Goal: Task Accomplishment & Management: Use online tool/utility

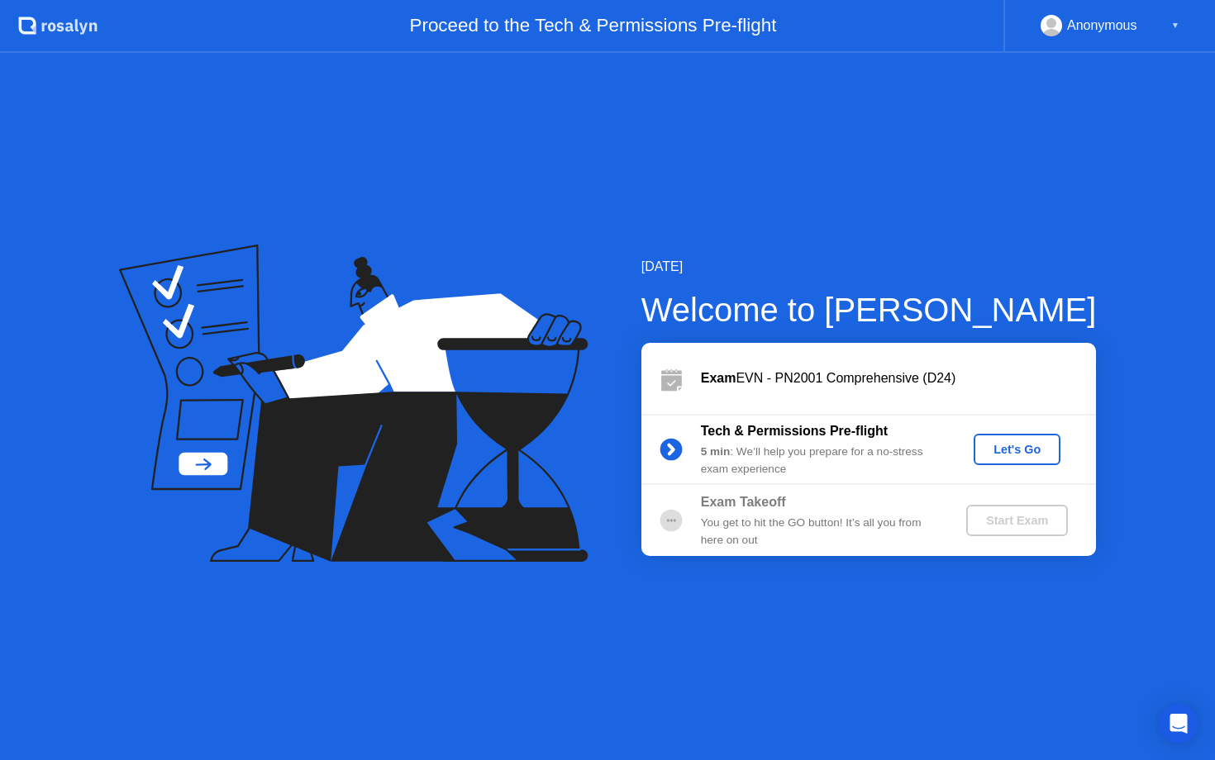
click at [1037, 450] on div "Let's Go" at bounding box center [1017, 449] width 74 height 13
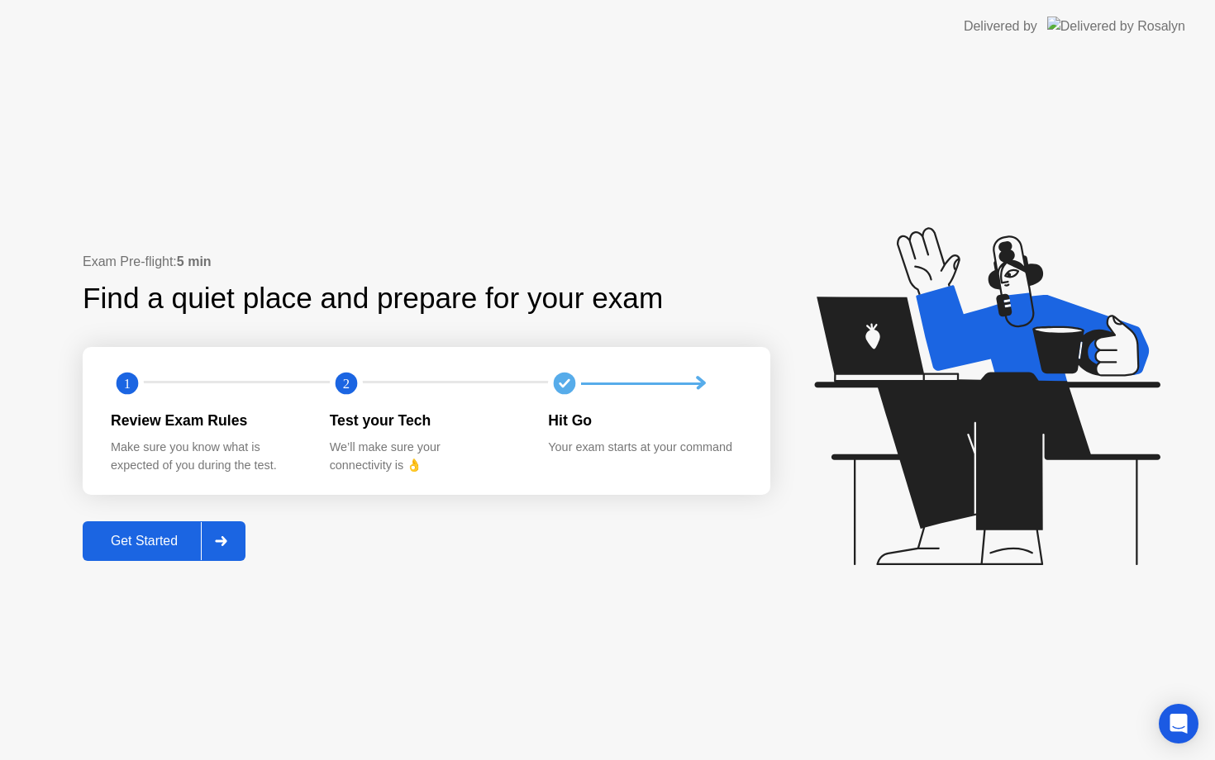
click at [174, 546] on div "Get Started" at bounding box center [144, 541] width 113 height 15
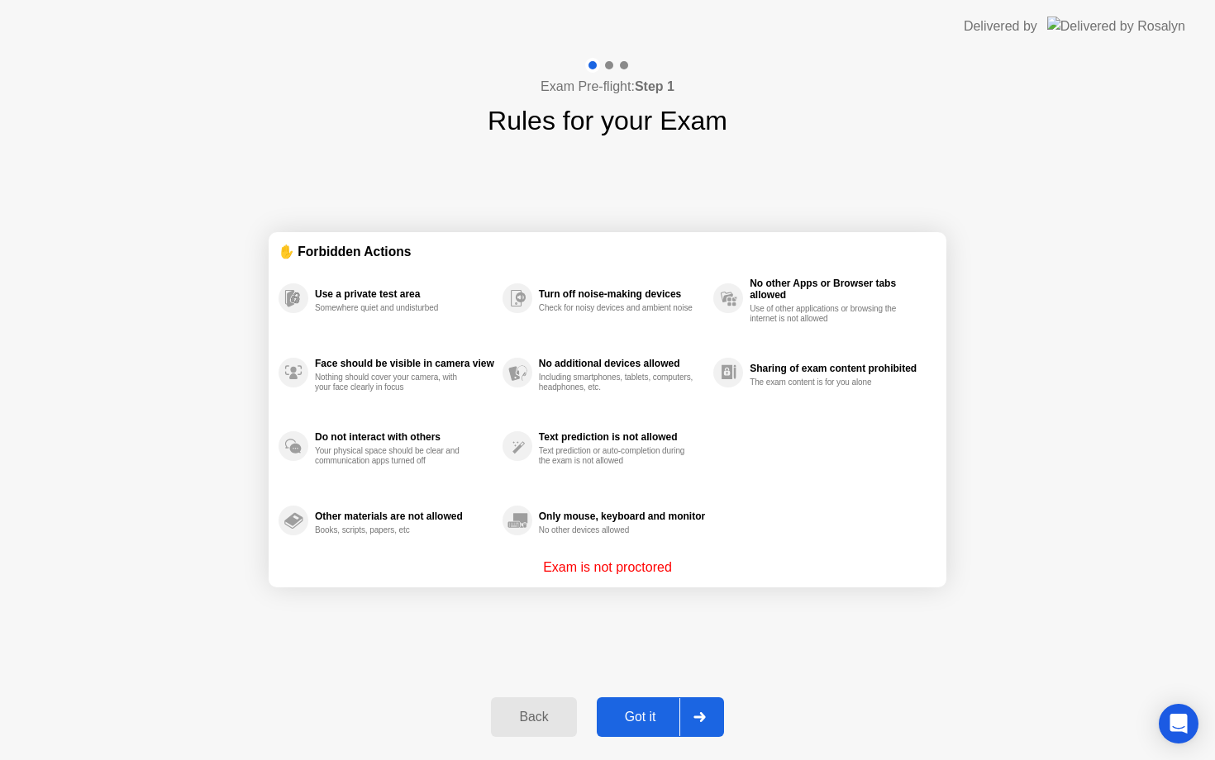
click at [654, 714] on div "Got it" at bounding box center [641, 717] width 78 height 15
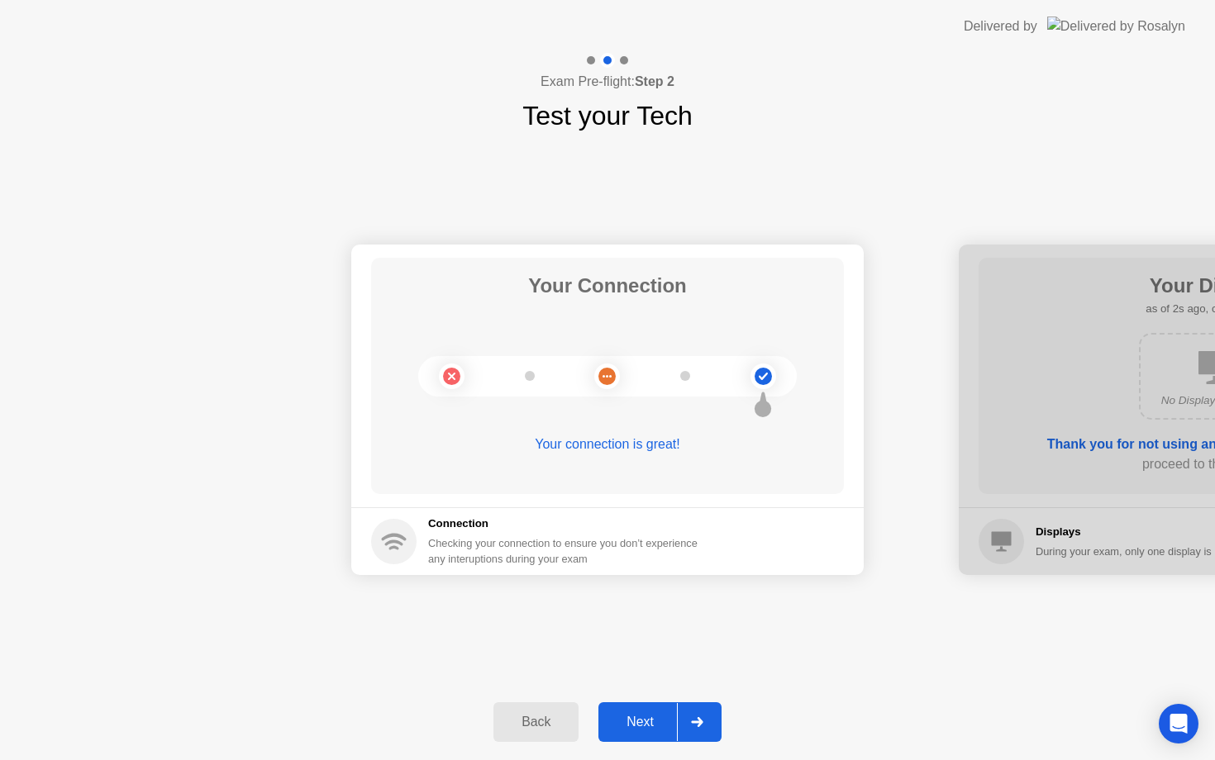
click at [654, 717] on div "Next" at bounding box center [640, 722] width 74 height 15
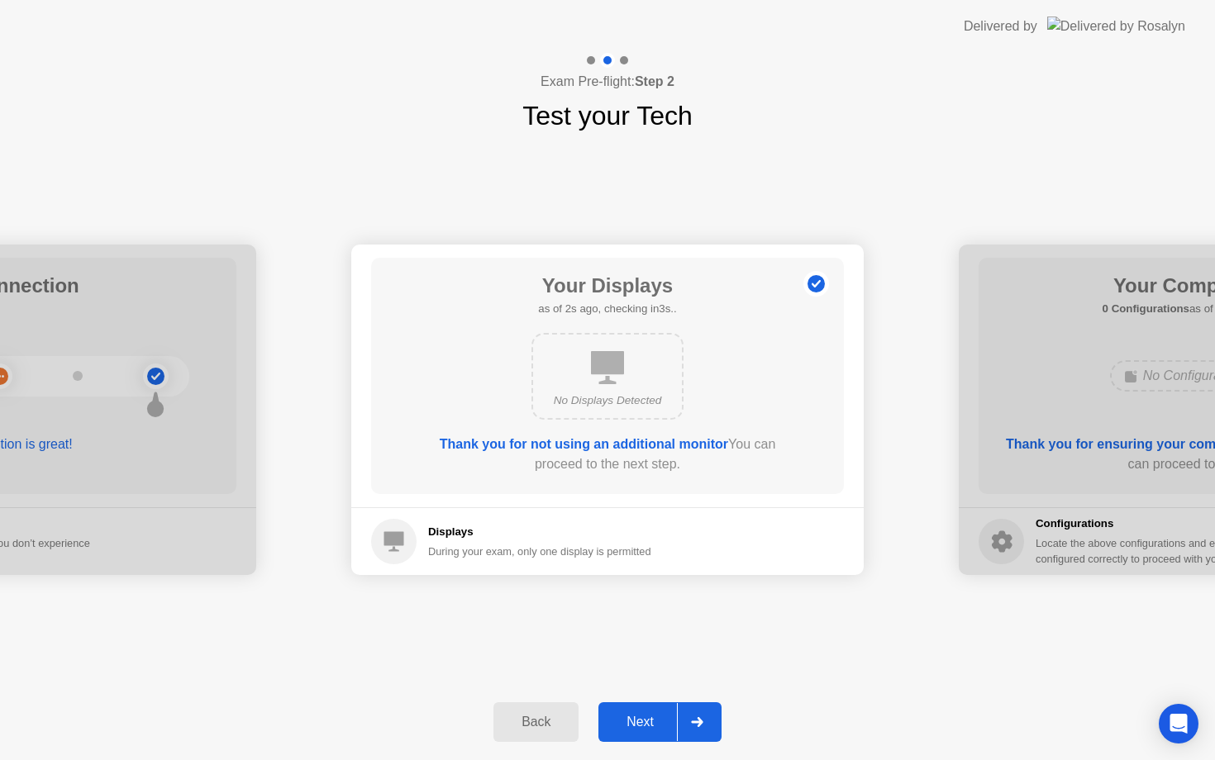
click at [654, 717] on div "Next" at bounding box center [640, 722] width 74 height 15
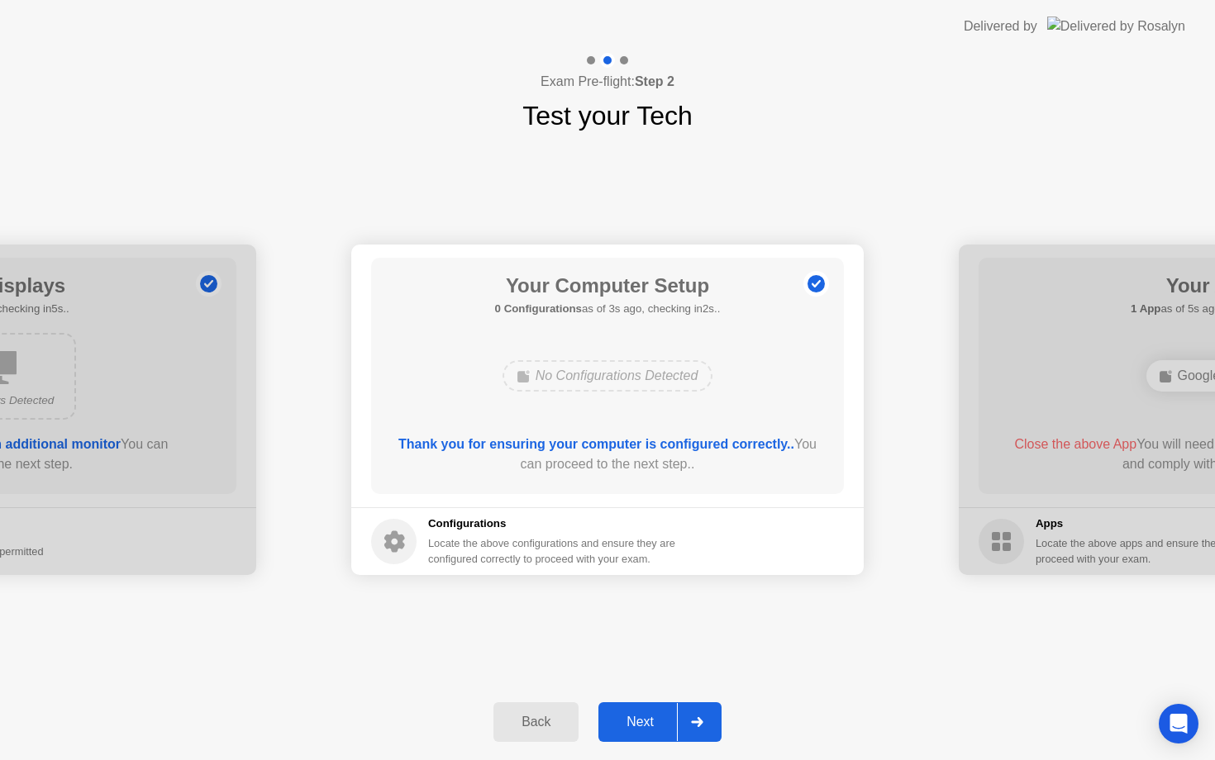
click at [654, 717] on div "Next" at bounding box center [640, 722] width 74 height 15
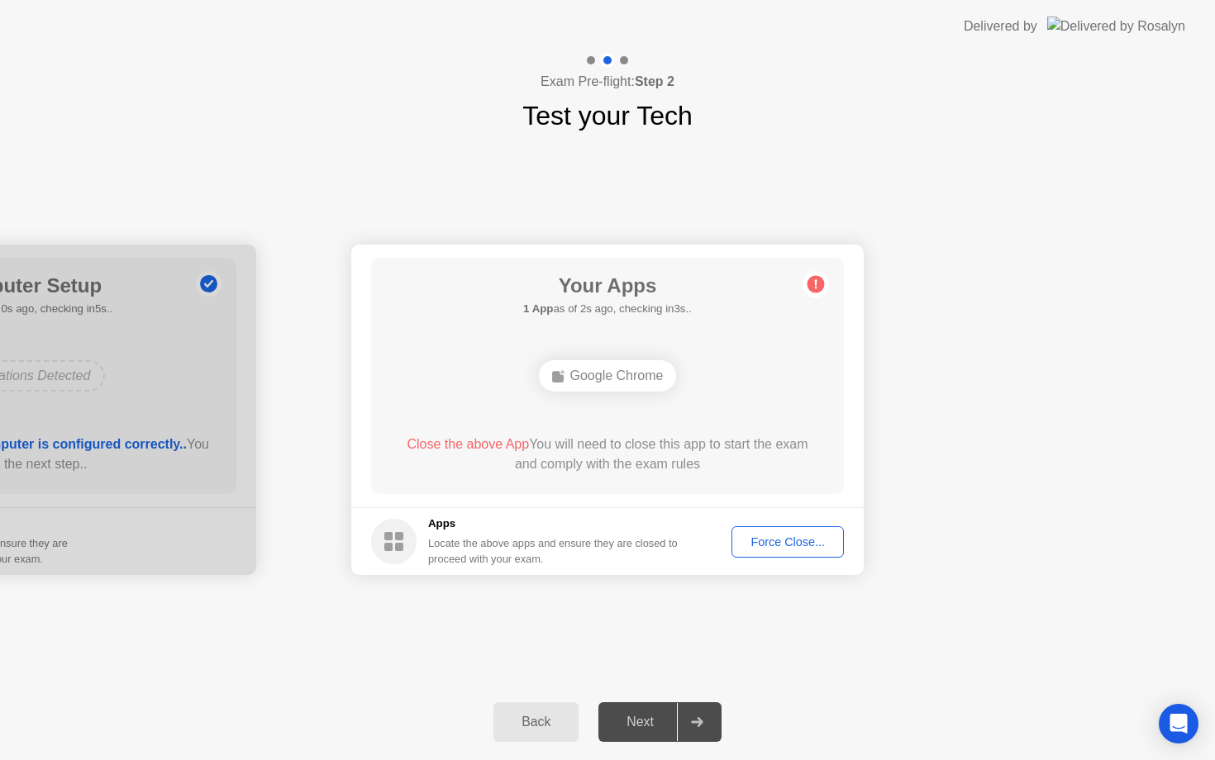
click at [775, 540] on div "Force Close..." at bounding box center [787, 542] width 101 height 13
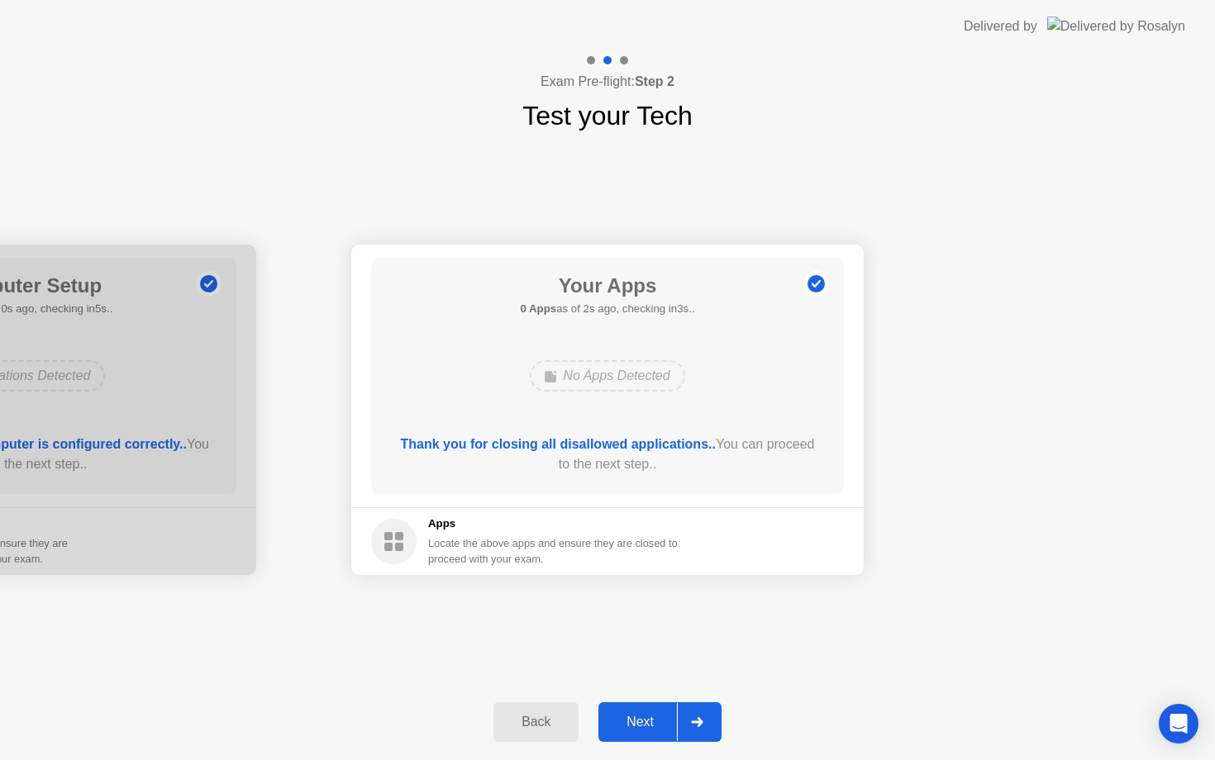
click at [644, 723] on div "Next" at bounding box center [640, 722] width 74 height 15
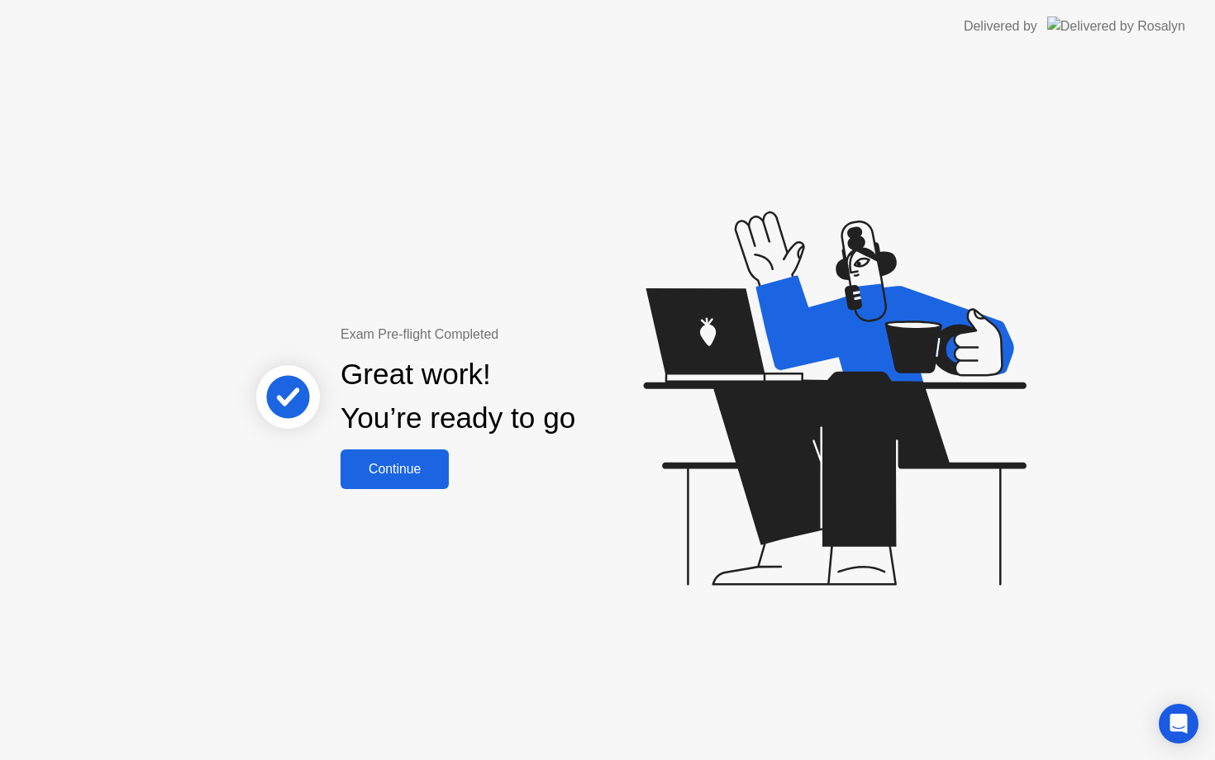
click at [413, 469] on div "Continue" at bounding box center [395, 469] width 98 height 15
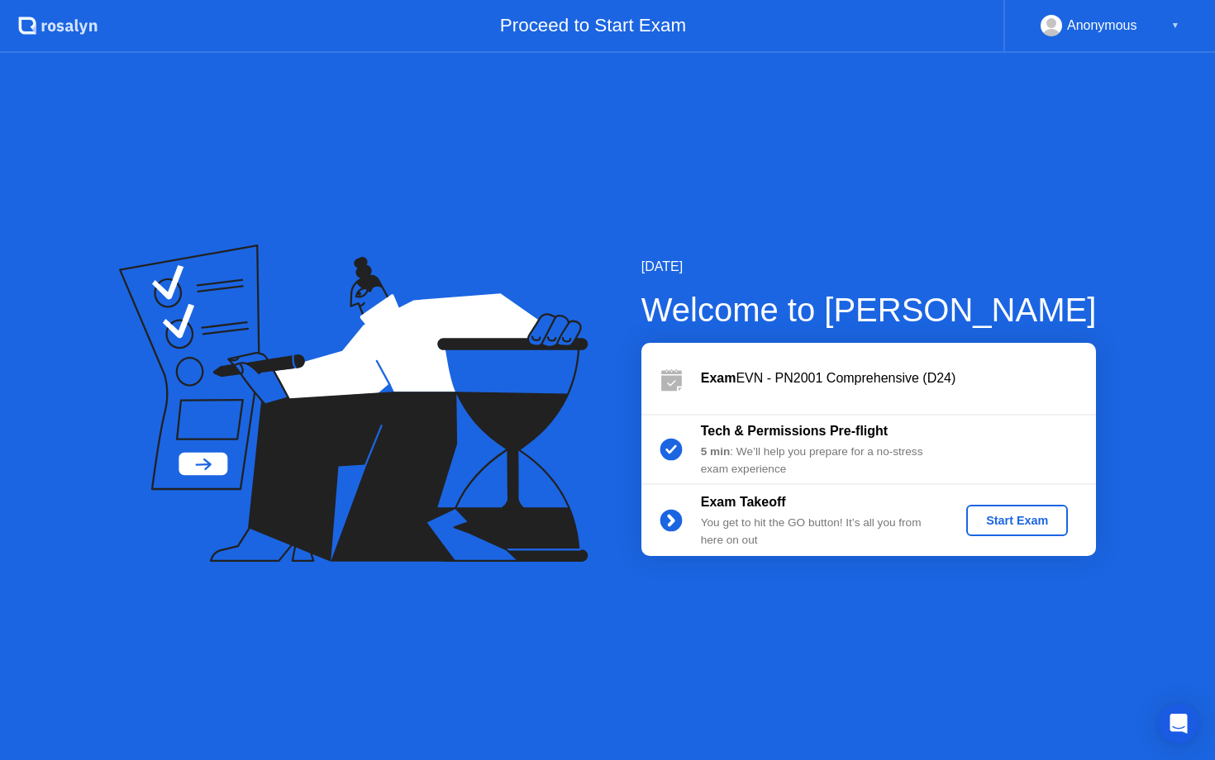
click at [1022, 522] on div "Start Exam" at bounding box center [1017, 520] width 88 height 13
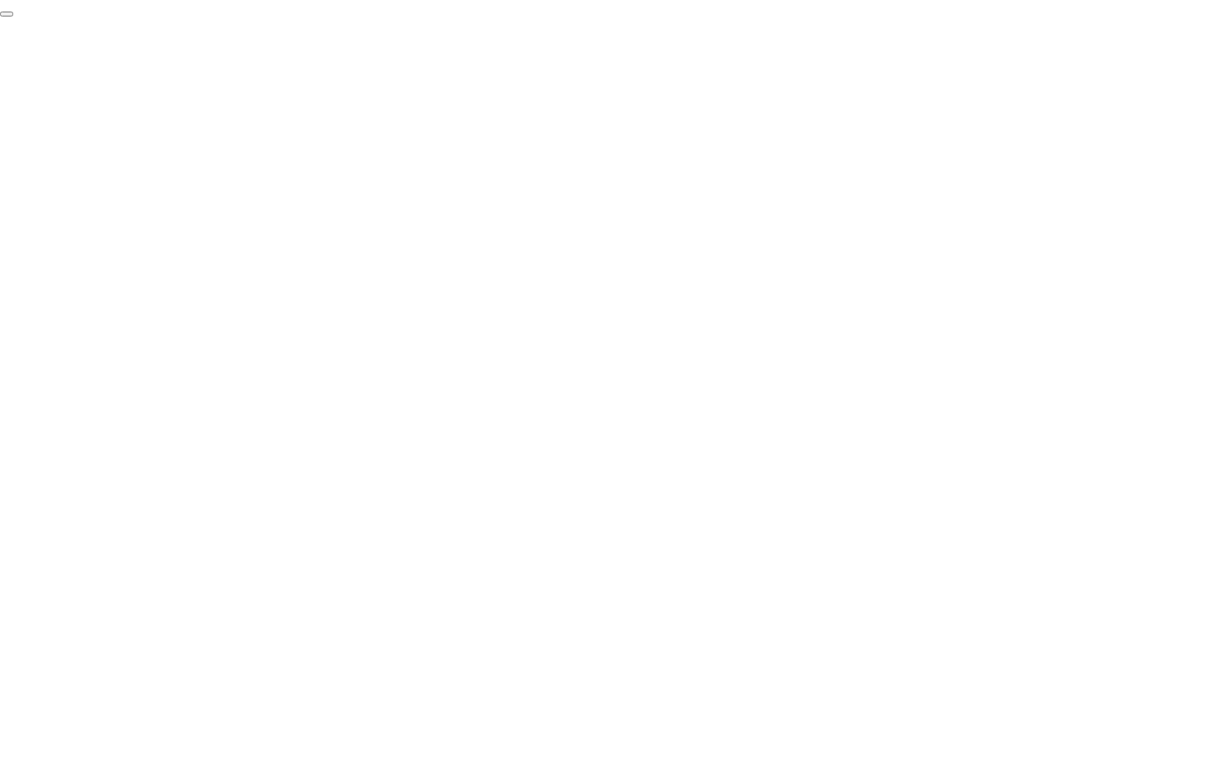
click div "End Proctoring Session"
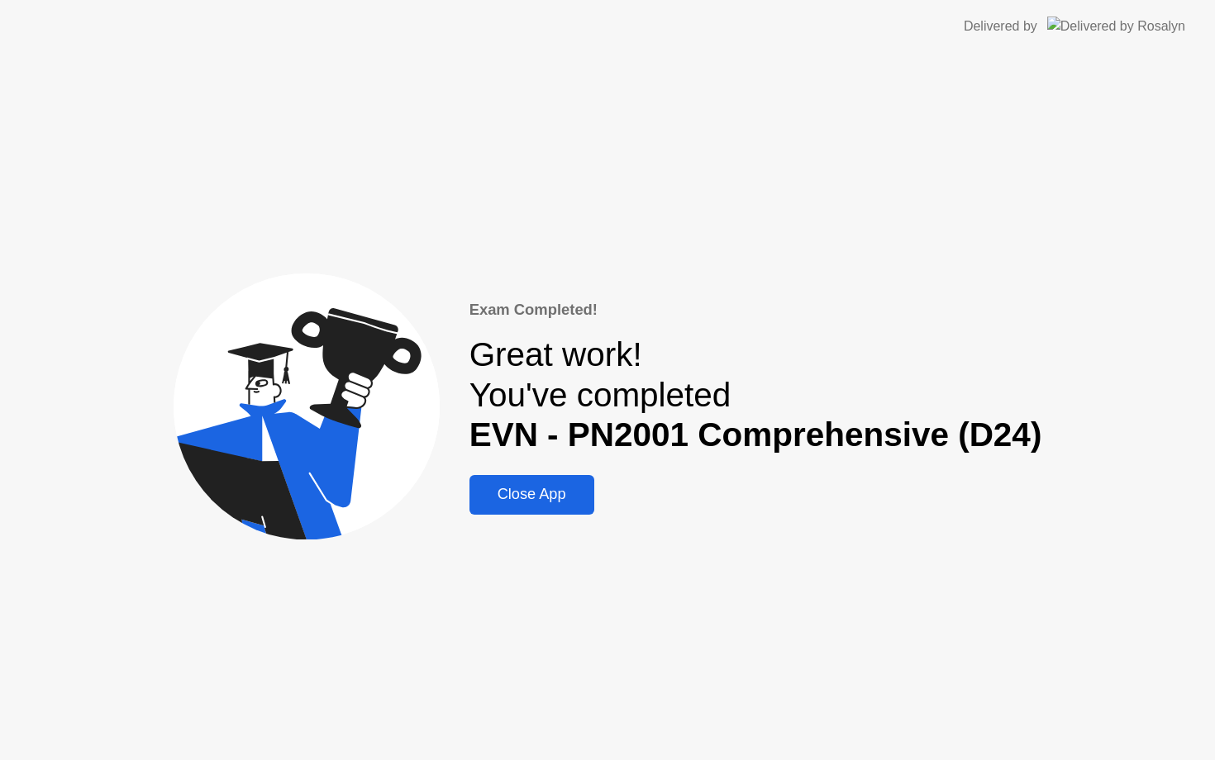
click at [541, 492] on div "Close App" at bounding box center [531, 494] width 115 height 17
